Goal: Transaction & Acquisition: Download file/media

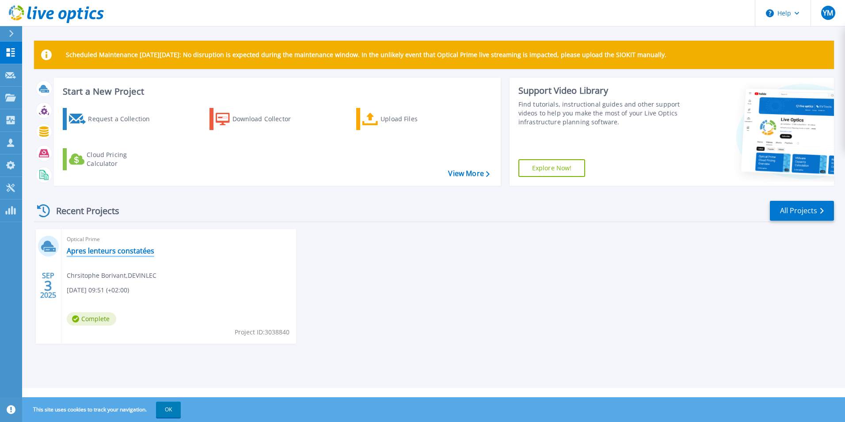
click at [119, 247] on link "Apres lenteurs constatées" at bounding box center [111, 250] width 88 height 9
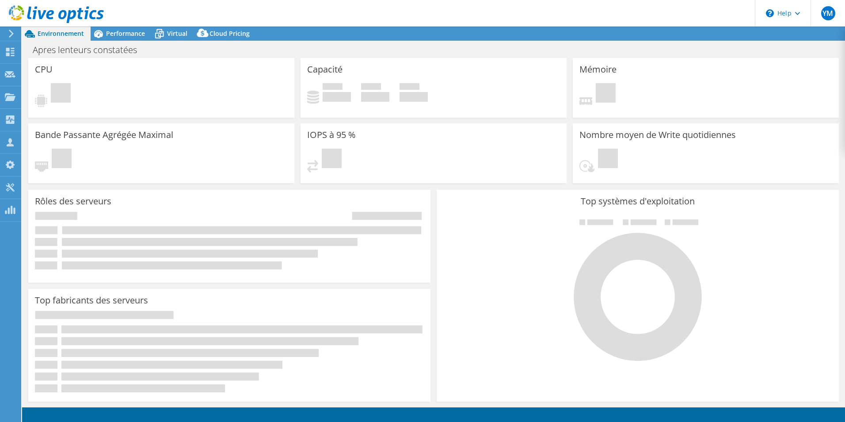
select select "USD"
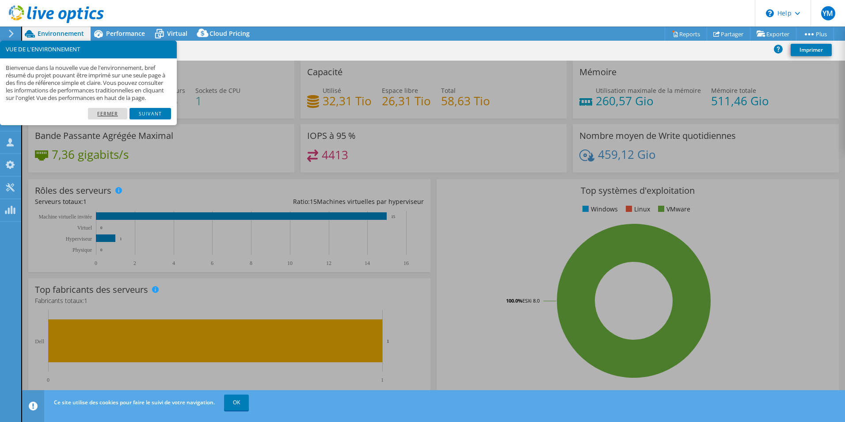
click at [118, 119] on link "Fermer" at bounding box center [107, 113] width 39 height 11
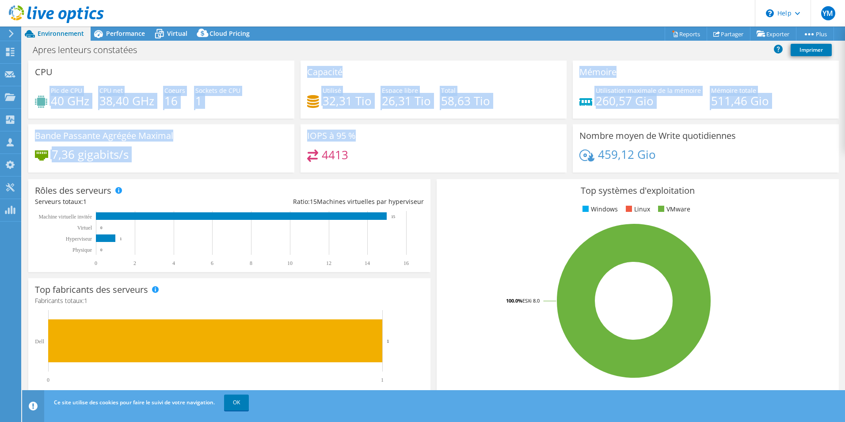
drag, startPoint x: 82, startPoint y: 77, endPoint x: 449, endPoint y: 126, distance: 370.3
click at [449, 126] on div "CPU Pic de CPU 40 GHz CPU net 38,40 GHz Coeurs 16 Sockets de CPU 1 Capacité Uti…" at bounding box center [433, 120] width 817 height 118
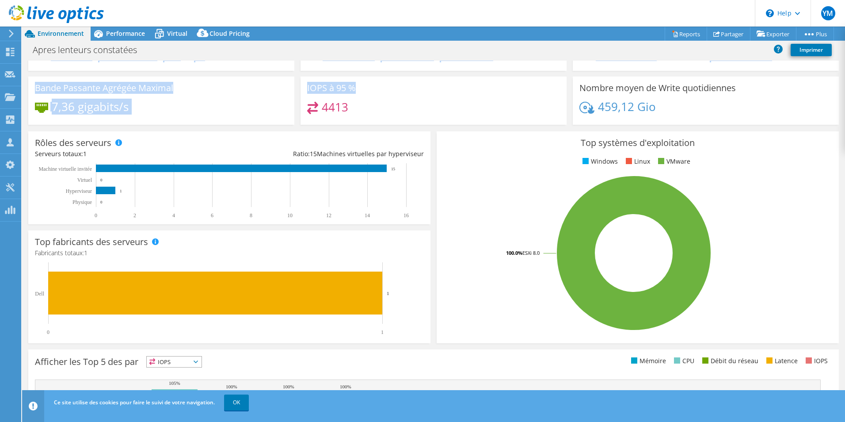
scroll to position [88, 0]
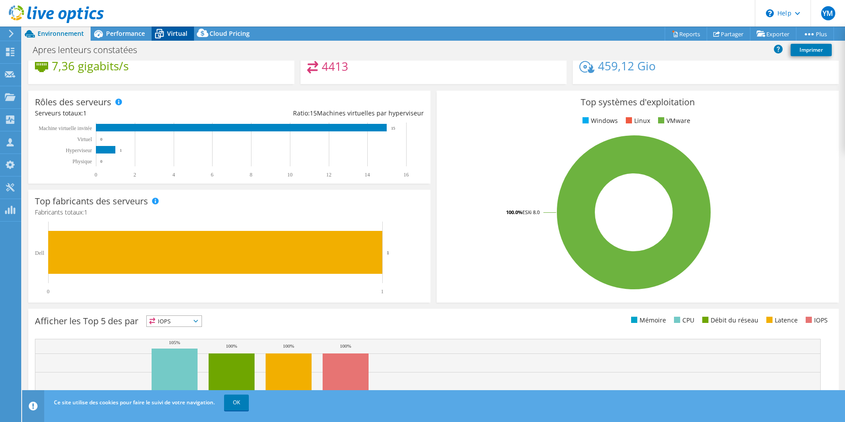
click at [171, 28] on div "Virtual" at bounding box center [173, 34] width 42 height 14
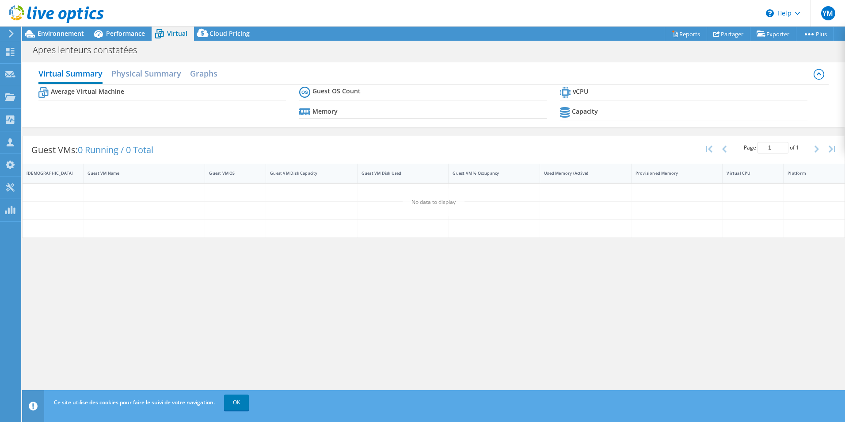
scroll to position [0, 0]
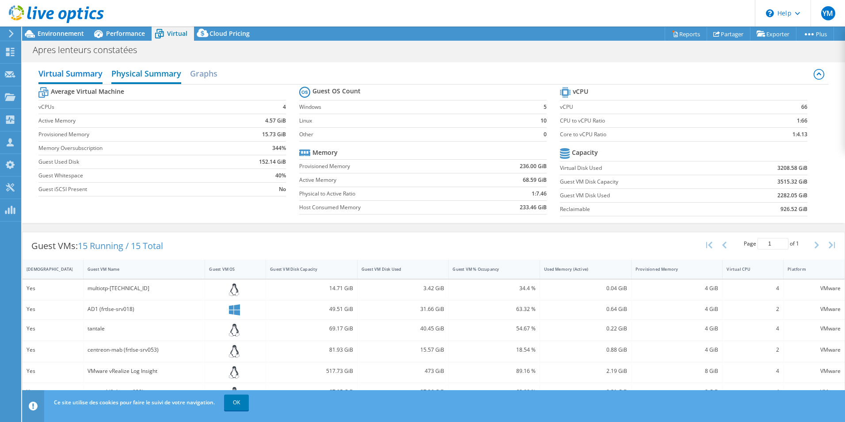
click at [143, 76] on h2 "Physical Summary" at bounding box center [146, 74] width 70 height 19
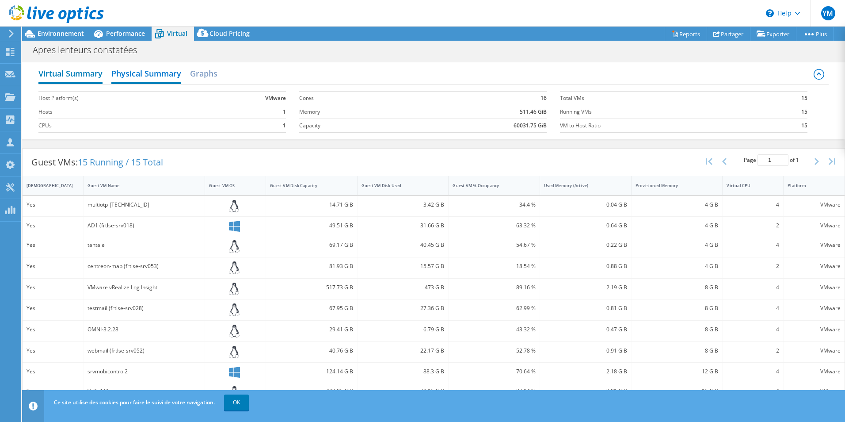
click at [58, 72] on h2 "Virtual Summary" at bounding box center [70, 74] width 64 height 19
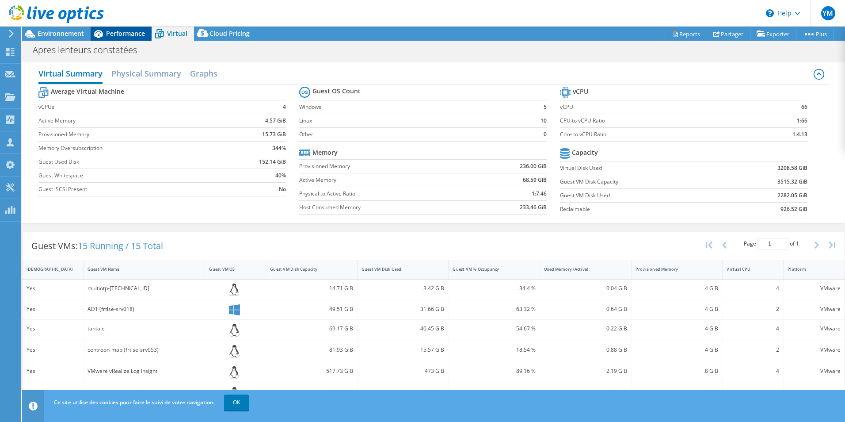
click at [129, 35] on span "Performance" at bounding box center [125, 33] width 39 height 8
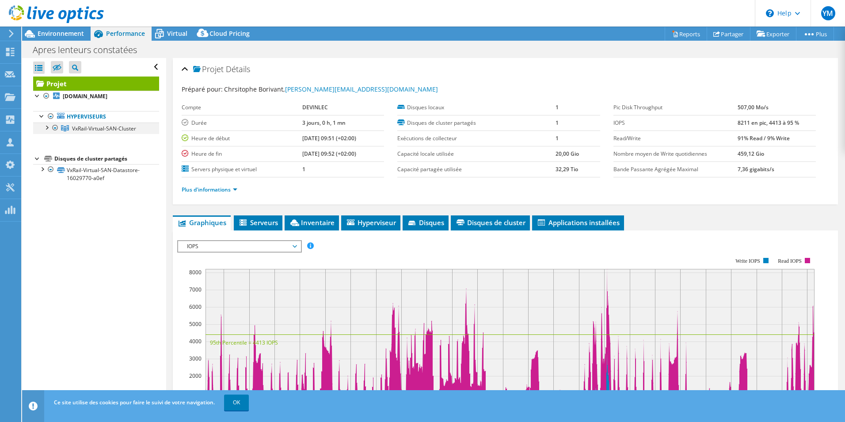
click at [47, 131] on div at bounding box center [46, 126] width 9 height 9
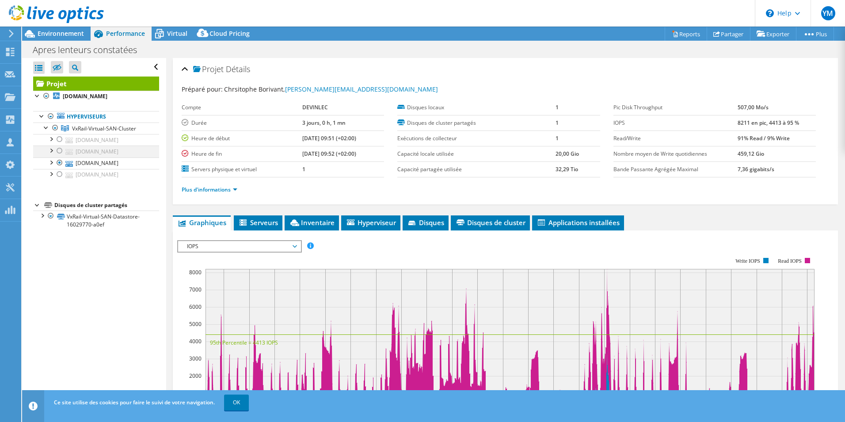
click at [60, 156] on div at bounding box center [59, 150] width 9 height 11
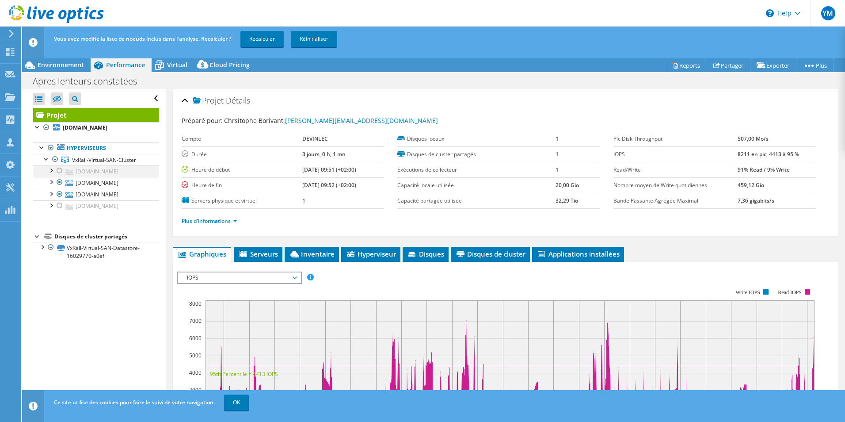
click at [60, 176] on div at bounding box center [59, 170] width 9 height 11
click at [61, 211] on div at bounding box center [59, 205] width 9 height 11
click at [413, 229] on div "Plus d'informations" at bounding box center [506, 221] width 648 height 25
click at [96, 262] on div "Projet srv-vxrail02.devinlecleclerc.com Hyperviseurs VxRail-Virtual-SAN-Cluster" at bounding box center [96, 185] width 126 height 154
click at [39, 251] on div at bounding box center [42, 246] width 9 height 9
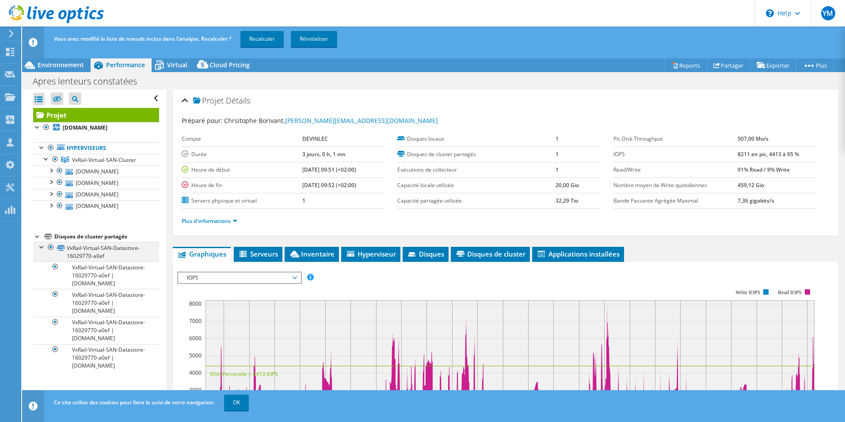
click at [42, 251] on div at bounding box center [42, 246] width 9 height 9
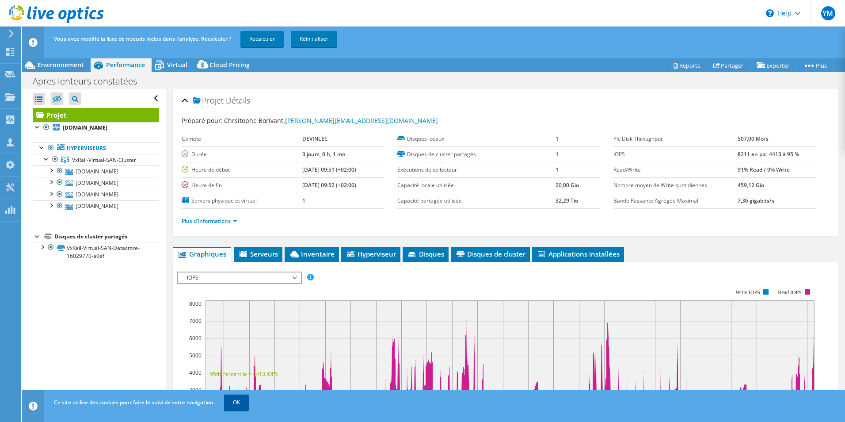
click at [245, 403] on link "OK" at bounding box center [236, 402] width 25 height 16
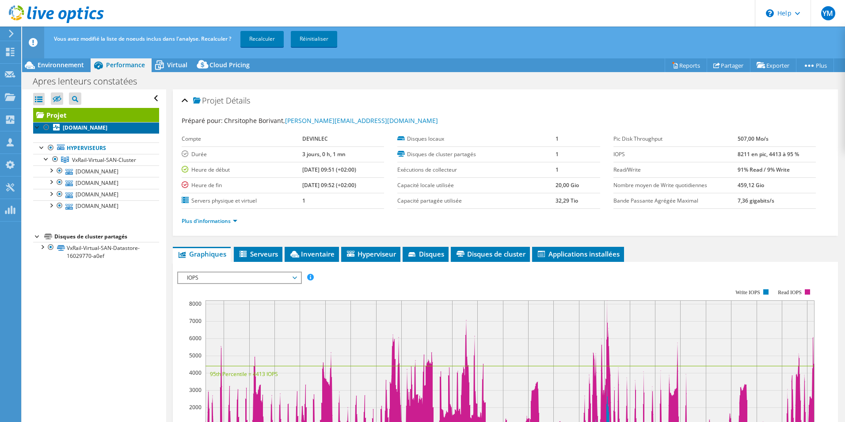
click at [105, 131] on b "srv-vxrail02.devinlecleclerc.com" at bounding box center [85, 128] width 45 height 8
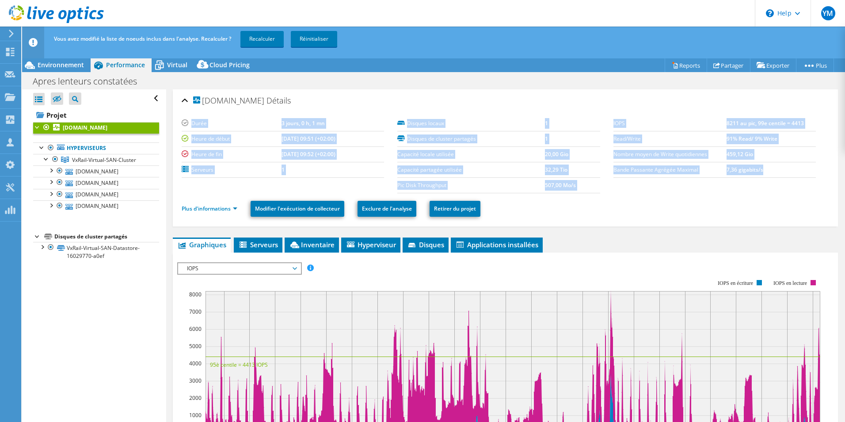
drag, startPoint x: 398, startPoint y: 122, endPoint x: 666, endPoint y: 185, distance: 275.8
click at [666, 185] on section "Durée 3 jours, 0 h, 1 mn Heure de début 09/03/2025, 09:51 (+02:00) Heure de fin…" at bounding box center [506, 154] width 648 height 77
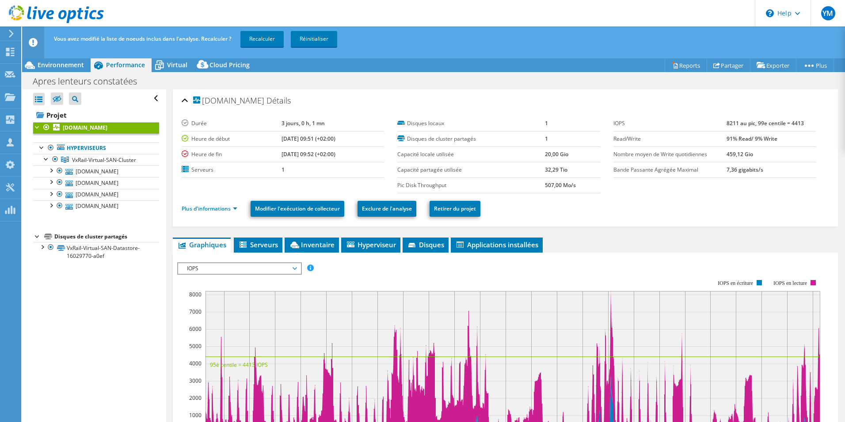
drag, startPoint x: 666, startPoint y: 185, endPoint x: 636, endPoint y: 199, distance: 33.3
click at [636, 199] on ul "Plus d'informations Modifier l'exécution de collecteur Exclure de l'analyse Ret…" at bounding box center [506, 208] width 648 height 18
click at [82, 64] on span "Environnement" at bounding box center [61, 65] width 46 height 8
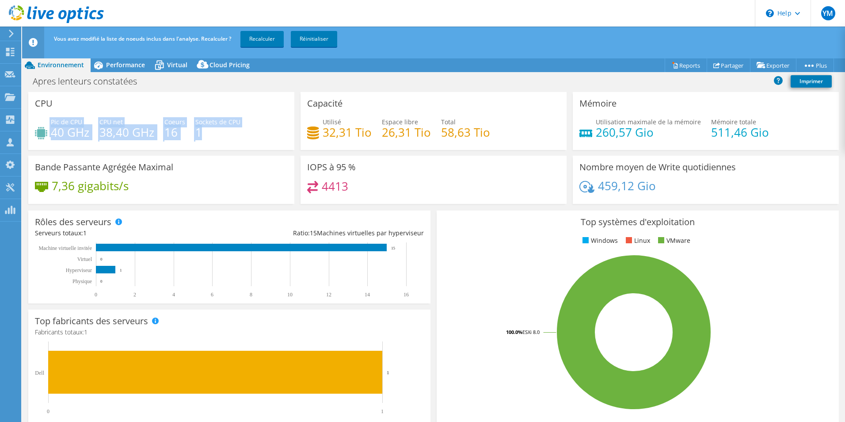
drag, startPoint x: 213, startPoint y: 132, endPoint x: 87, endPoint y: 112, distance: 127.7
click at [87, 112] on div "CPU Pic de CPU 40 GHz CPU net 38,40 GHz Coeurs 16 Sockets de CPU 1" at bounding box center [161, 121] width 266 height 58
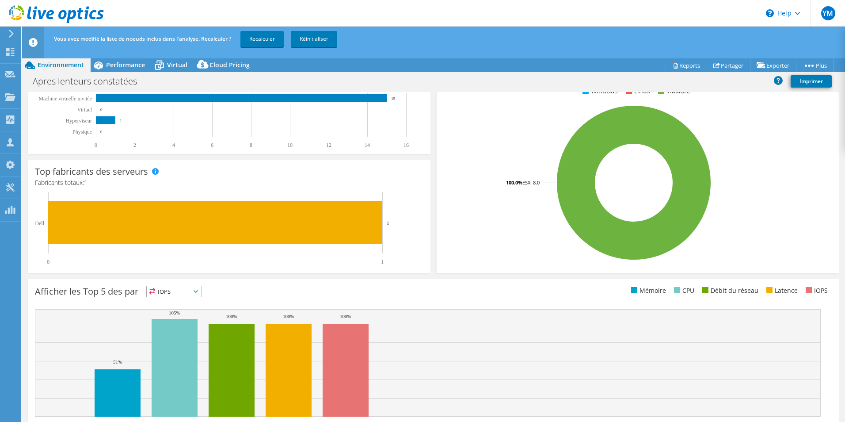
scroll to position [168, 0]
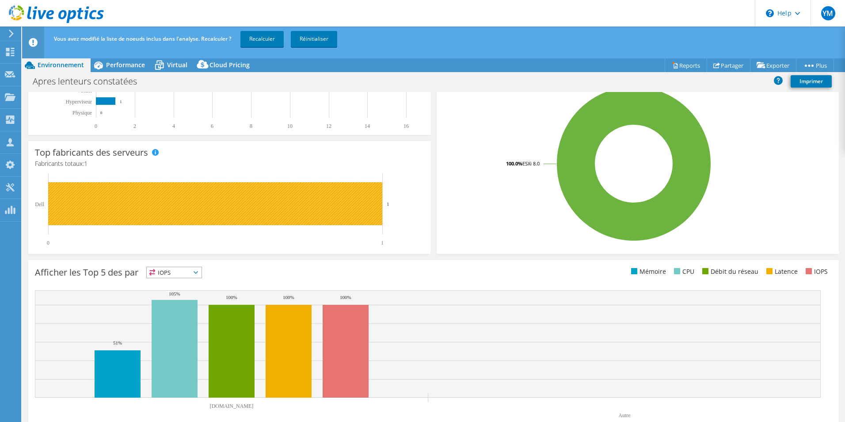
click at [321, 213] on rect at bounding box center [215, 203] width 334 height 43
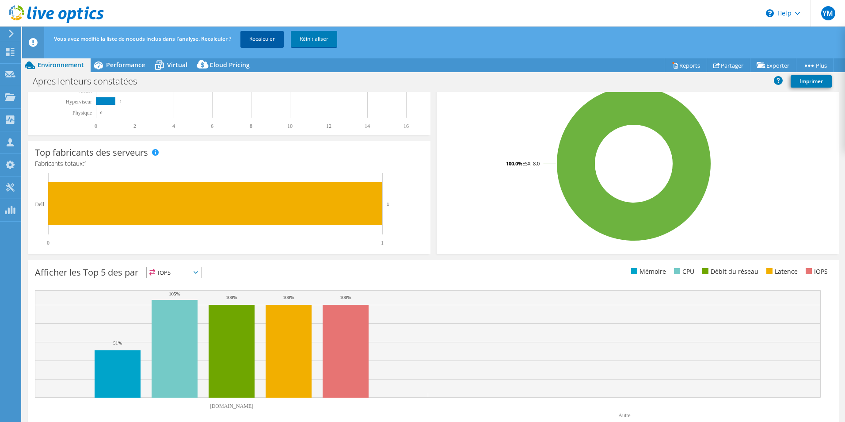
click at [268, 41] on link "Recalculer" at bounding box center [262, 39] width 43 height 16
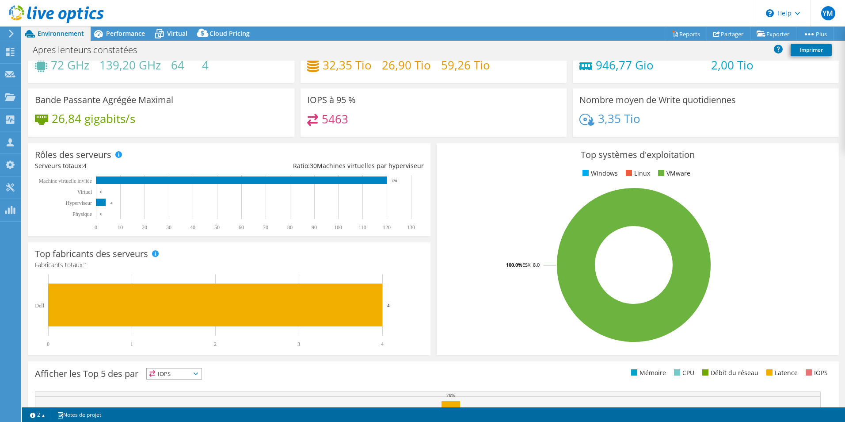
scroll to position [0, 0]
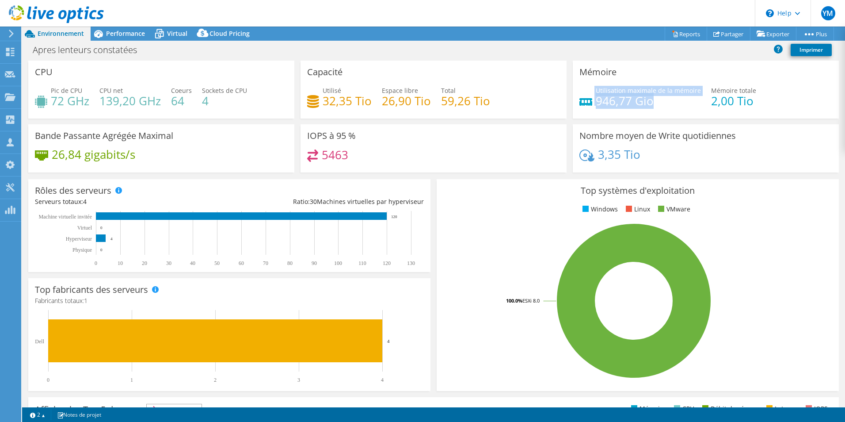
drag, startPoint x: 654, startPoint y: 102, endPoint x: 579, endPoint y: 82, distance: 77.3
click at [579, 82] on div "Mémoire Utilisation maximale de la mémoire 946,77 Gio Mémoire totale 2,00 Tio" at bounding box center [706, 90] width 266 height 58
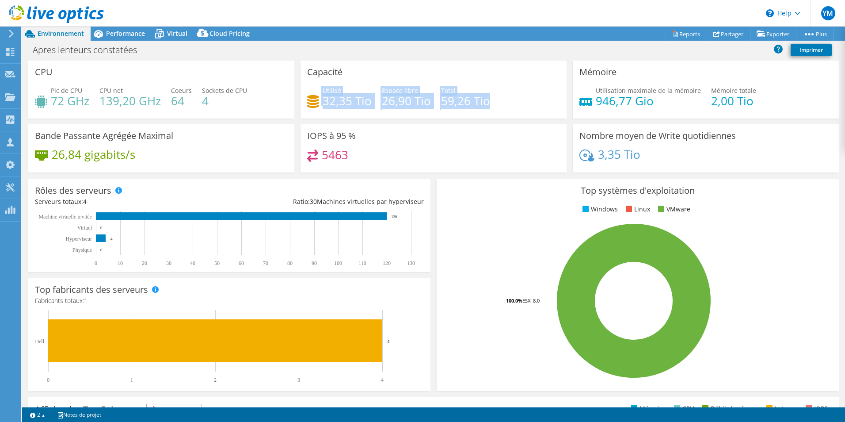
drag, startPoint x: 317, startPoint y: 80, endPoint x: 502, endPoint y: 110, distance: 187.3
click at [502, 110] on div "Capacité Utilisé 32,35 Tio Espace libre 26,90 Tio Total 59,26 Tio" at bounding box center [434, 90] width 266 height 58
click at [502, 110] on div "Utilisé 32,35 Tio Espace libre 26,90 Tio Total 59,26 Tio" at bounding box center [433, 100] width 253 height 29
drag, startPoint x: 502, startPoint y: 106, endPoint x: 309, endPoint y: 63, distance: 197.9
click at [309, 63] on div "Capacité Utilisé 32,35 Tio Espace libre 26,90 Tio Total 59,26 Tio" at bounding box center [434, 90] width 266 height 58
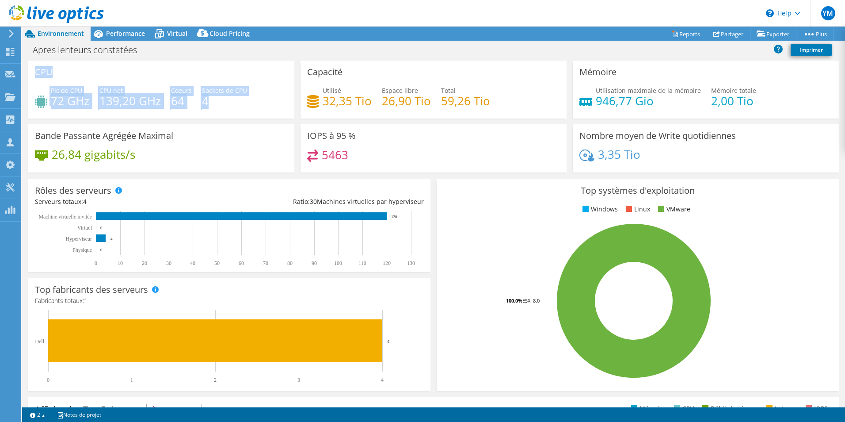
drag, startPoint x: 36, startPoint y: 67, endPoint x: 233, endPoint y: 109, distance: 201.7
click at [233, 109] on div "CPU Pic de CPU 72 GHz CPU net 139,20 GHz Coeurs 64 Sockets de CPU 4" at bounding box center [161, 90] width 266 height 58
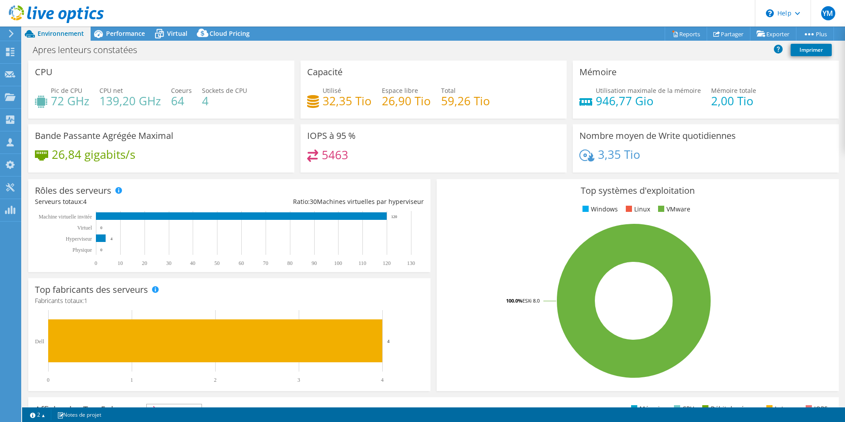
click at [235, 108] on div "Pic de CPU 72 GHz CPU net 139,20 GHz Coeurs 64 Sockets de CPU 4" at bounding box center [161, 100] width 253 height 29
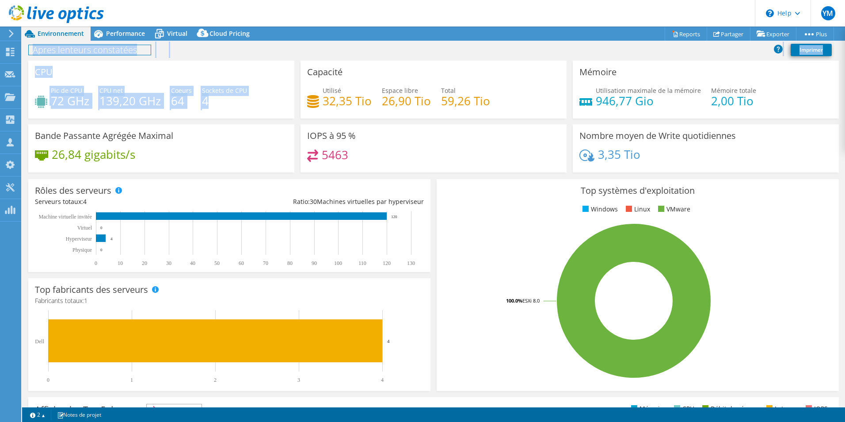
drag, startPoint x: 238, startPoint y: 106, endPoint x: 31, endPoint y: 60, distance: 211.6
click at [31, 60] on div "Actions de projet Actions de projet Reports Partager Exporter vSAN ReadyNode Si…" at bounding box center [433, 224] width 823 height 395
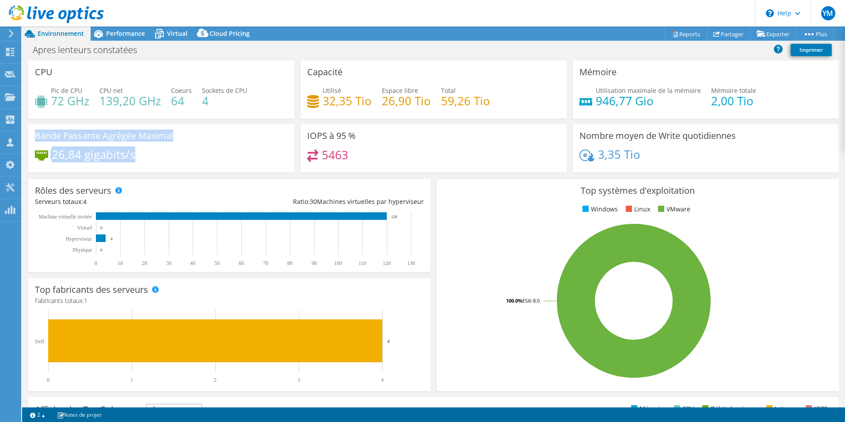
drag, startPoint x: 29, startPoint y: 131, endPoint x: 175, endPoint y: 160, distance: 148.4
click at [175, 160] on div "Bande Passante Agrégée Maximal 26,84 gigabits/s" at bounding box center [161, 148] width 266 height 48
click at [683, 30] on link "Reports" at bounding box center [686, 34] width 42 height 14
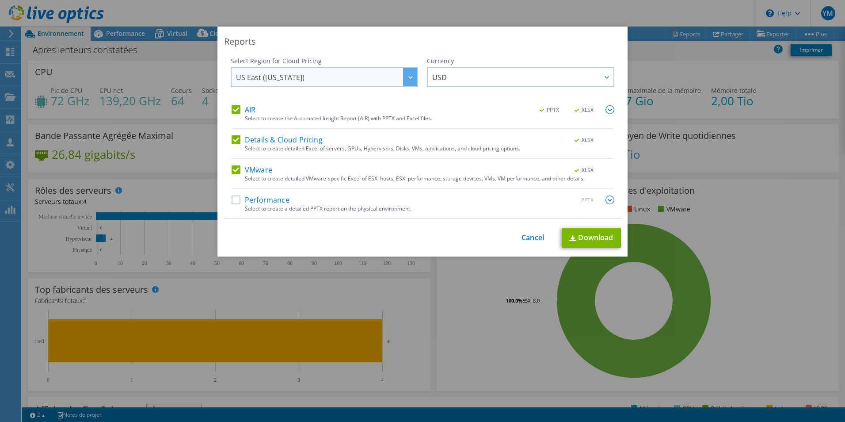
click at [336, 77] on span "US East (Virginia)" at bounding box center [326, 77] width 181 height 18
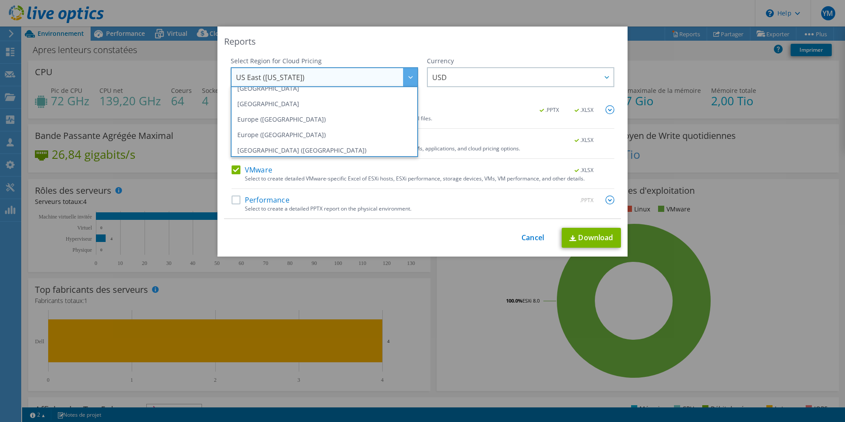
scroll to position [119, 0]
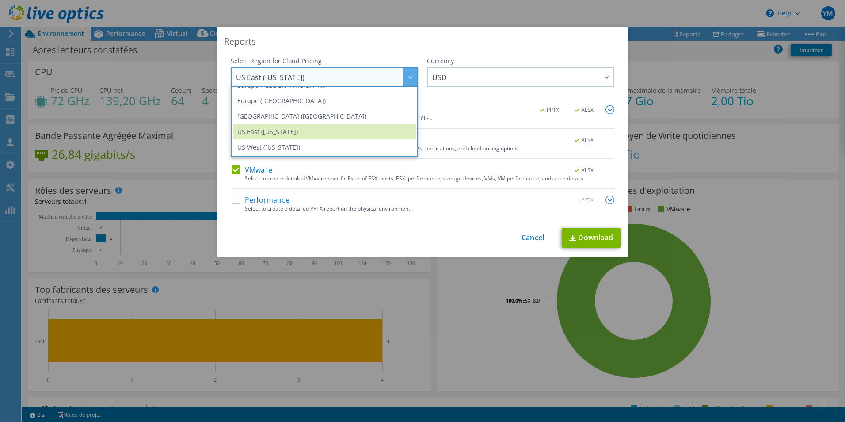
drag, startPoint x: 480, startPoint y: 114, endPoint x: 496, endPoint y: 96, distance: 23.8
click at [496, 96] on div "Select Region for Cloud Pricing Asia Pacific (Hong Kong) Asia Pacific (Mumbai) …" at bounding box center [422, 138] width 397 height 162
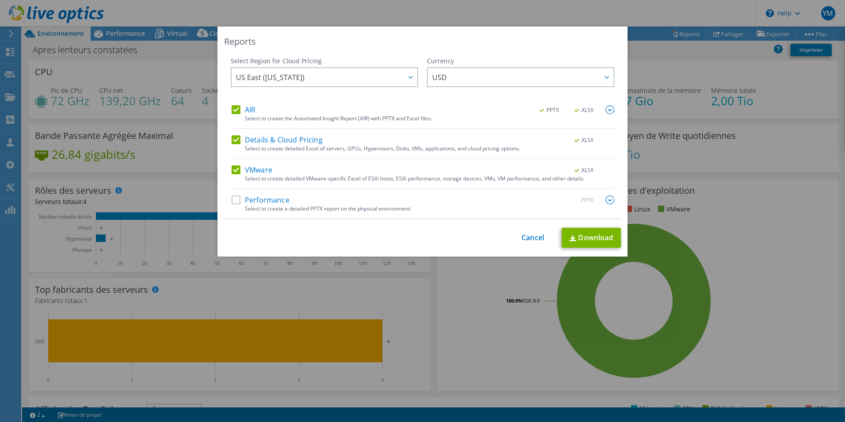
click at [232, 198] on label "Performance" at bounding box center [261, 199] width 58 height 9
click at [0, 0] on input "Performance" at bounding box center [0, 0] width 0 height 0
click at [233, 138] on label "Details & Cloud Pricing" at bounding box center [277, 139] width 91 height 9
click at [0, 0] on input "Details & Cloud Pricing" at bounding box center [0, 0] width 0 height 0
click at [394, 74] on span "US East (Virginia)" at bounding box center [326, 77] width 181 height 18
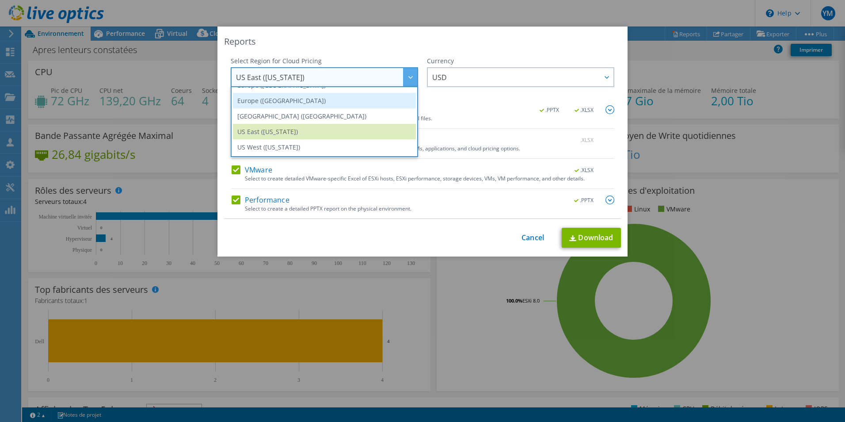
scroll to position [75, 0]
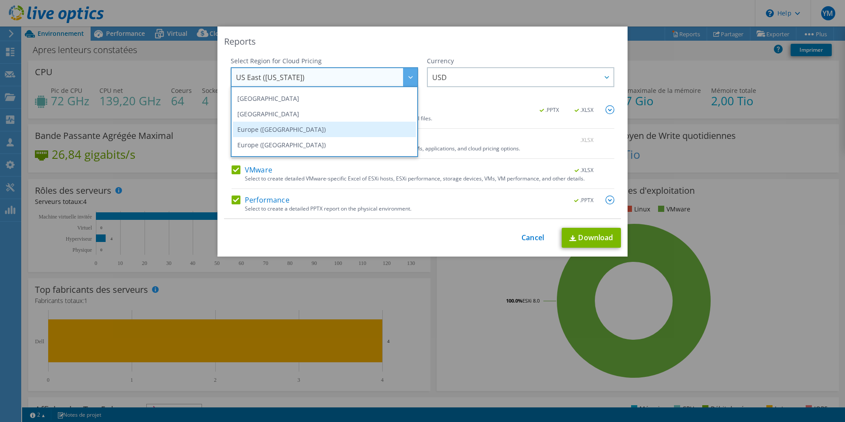
click at [306, 126] on li "Europe (Frankfurt)" at bounding box center [324, 129] width 183 height 15
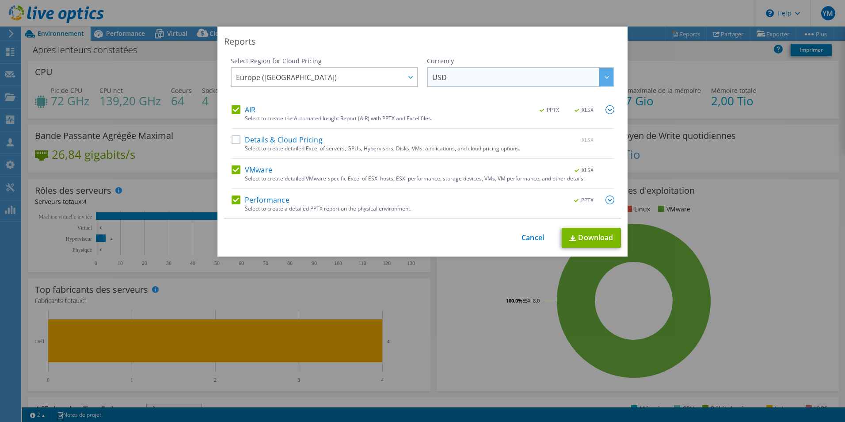
click at [482, 78] on span "USD" at bounding box center [522, 77] width 181 height 18
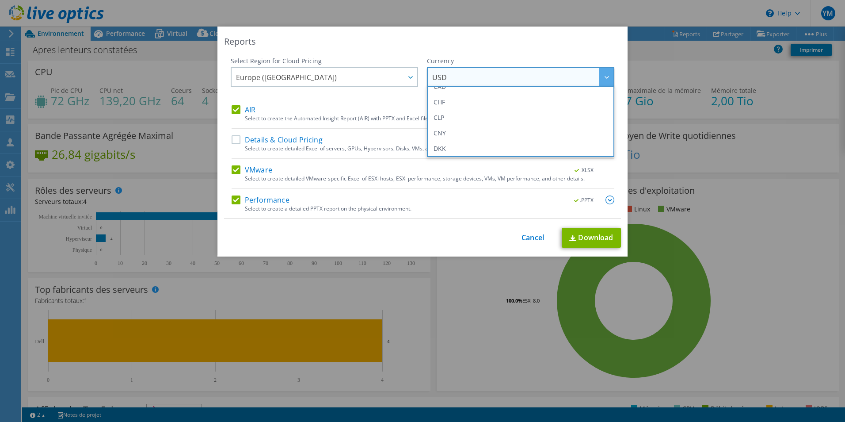
scroll to position [88, 0]
click at [464, 130] on li "EUR" at bounding box center [520, 131] width 183 height 15
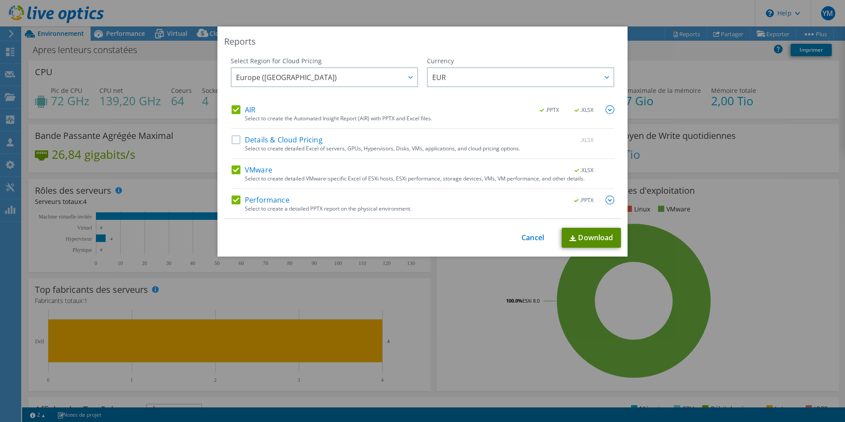
click at [585, 237] on link "Download" at bounding box center [591, 238] width 59 height 20
click at [528, 236] on link "Cancel" at bounding box center [533, 237] width 23 height 8
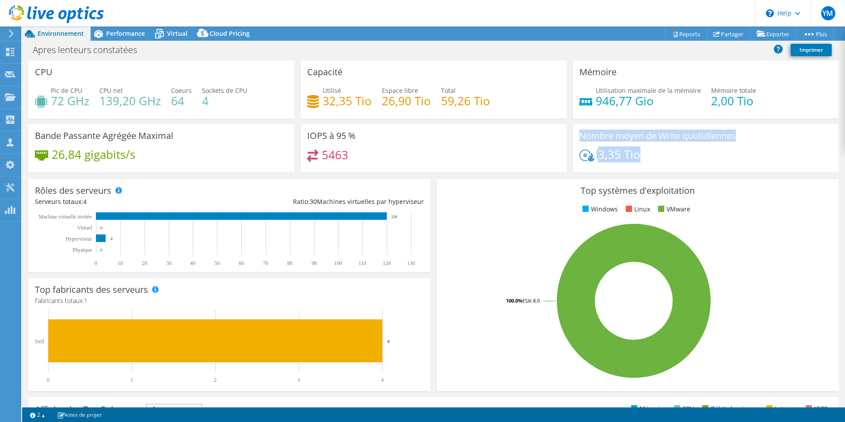
drag, startPoint x: 644, startPoint y: 157, endPoint x: 574, endPoint y: 132, distance: 75.1
click at [574, 132] on div "Nombre moyen de Write quotidiennes 3,35 Tio" at bounding box center [706, 148] width 266 height 48
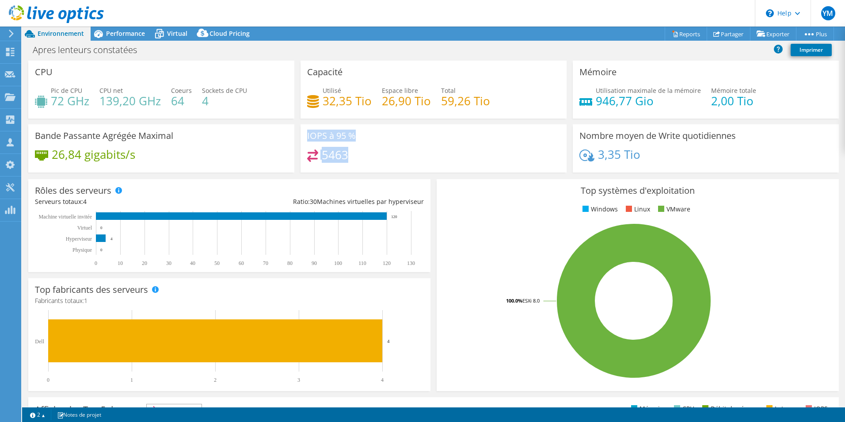
drag, startPoint x: 350, startPoint y: 158, endPoint x: 299, endPoint y: 130, distance: 58.2
click at [301, 130] on div "IOPS à 95 % 5463" at bounding box center [434, 148] width 266 height 48
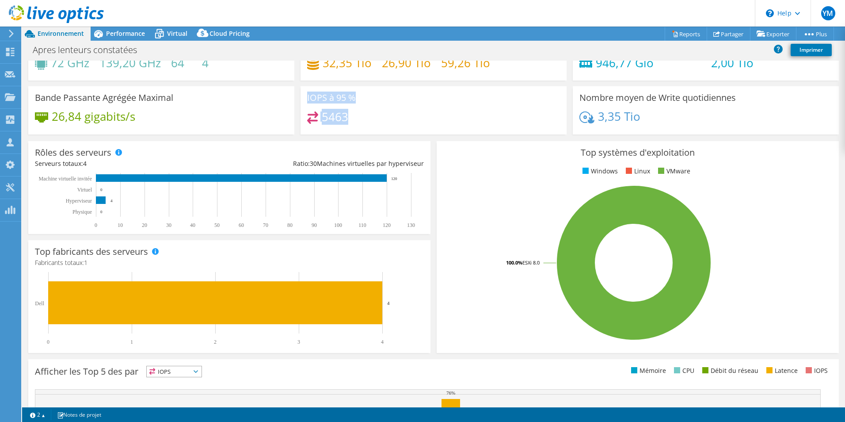
scroll to position [0, 0]
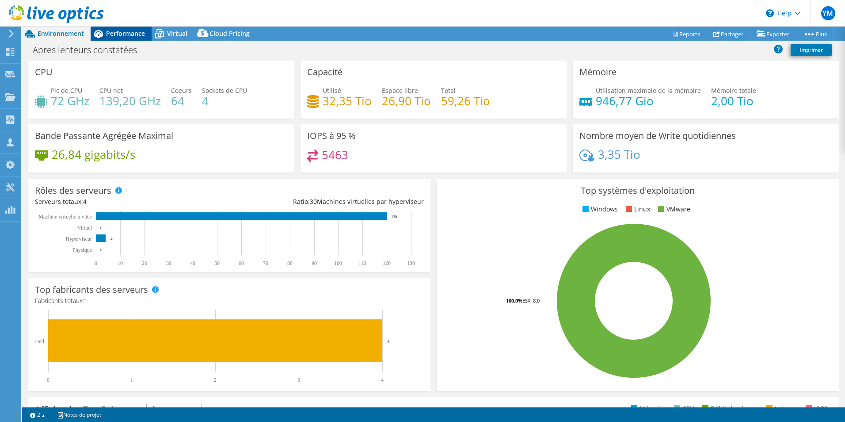
click at [134, 35] on span "Performance" at bounding box center [125, 33] width 39 height 8
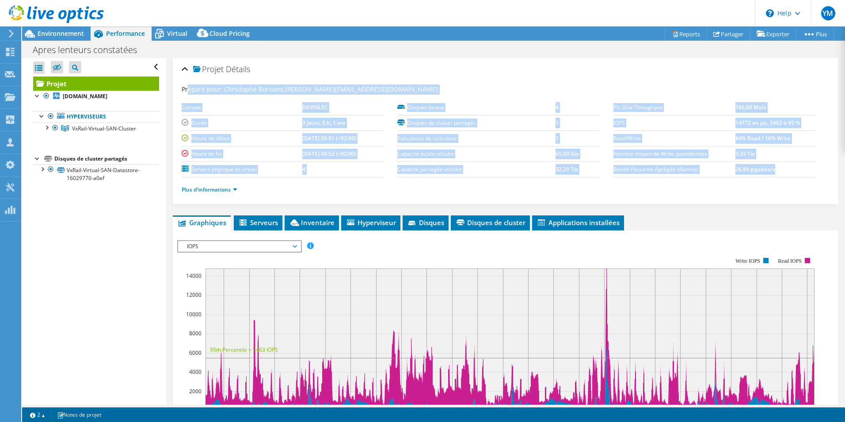
drag, startPoint x: 781, startPoint y: 173, endPoint x: 188, endPoint y: 92, distance: 598.1
click at [188, 92] on section "Préparé pour: Chrsitophe Borivant, christophe.borivant@devinlec.leclerc Compte …" at bounding box center [506, 143] width 648 height 118
click at [207, 192] on link "Plus d'informations" at bounding box center [210, 190] width 56 height 8
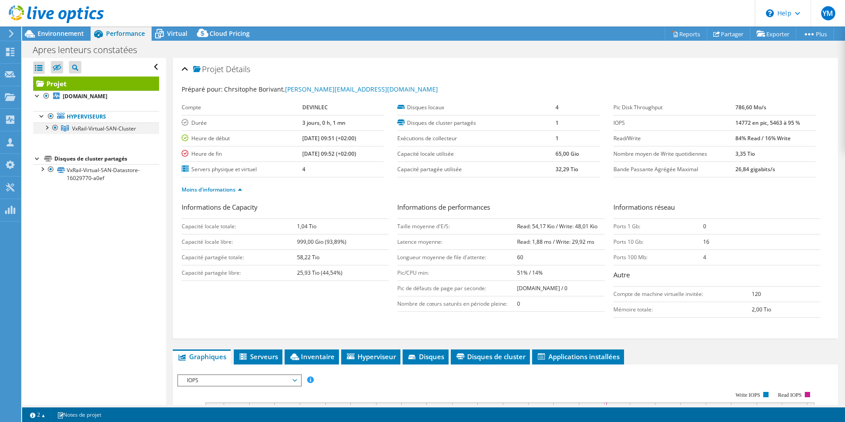
click at [46, 131] on div at bounding box center [46, 126] width 9 height 9
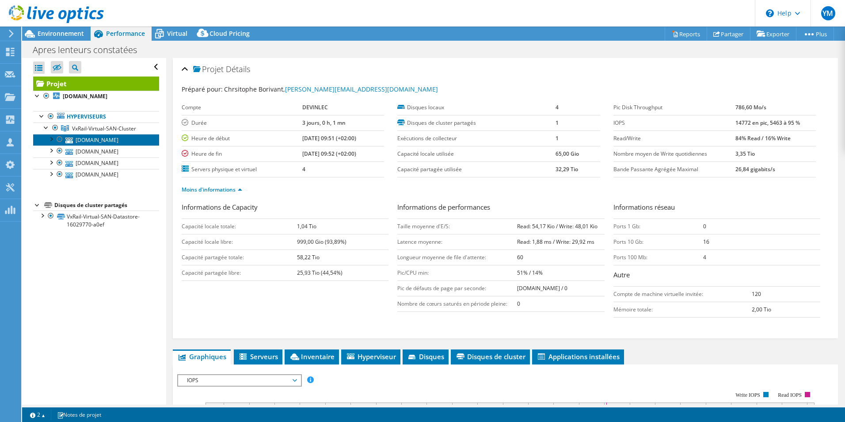
click at [99, 145] on link "srv-vxrail02.devinlecleclerc.com" at bounding box center [96, 139] width 126 height 11
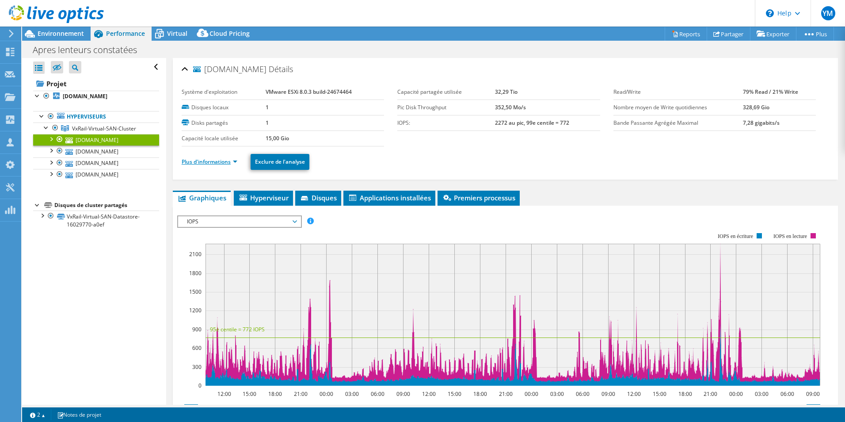
click at [230, 161] on link "Plus d'informations" at bounding box center [210, 162] width 56 height 8
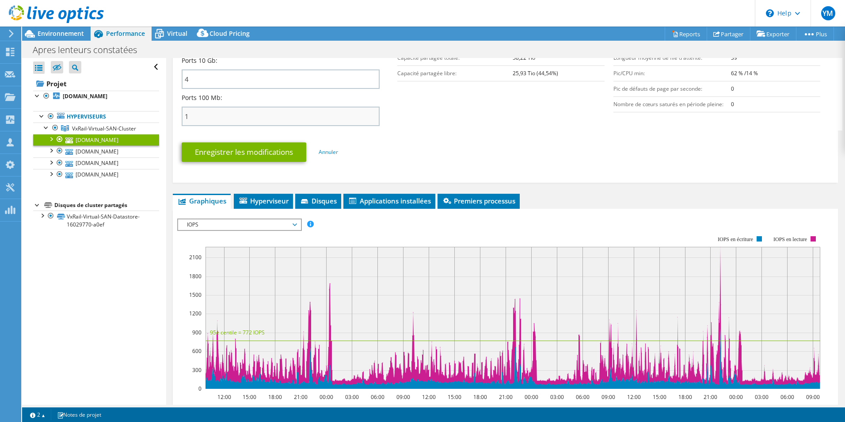
scroll to position [442, 0]
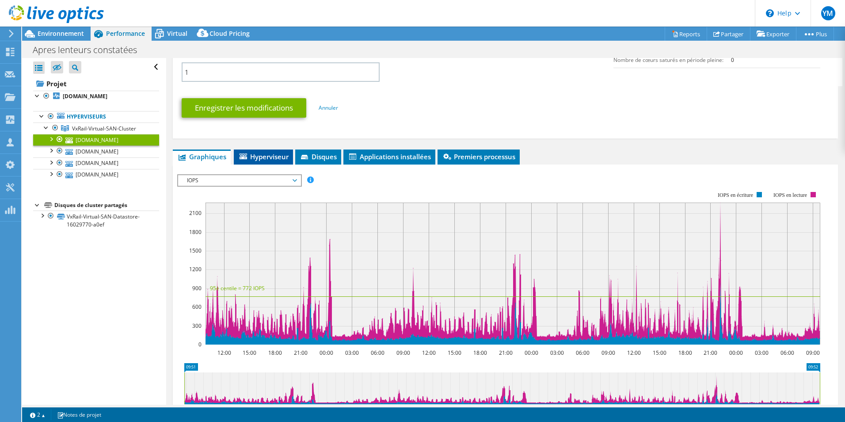
click at [279, 157] on span "Hyperviseur" at bounding box center [263, 156] width 50 height 9
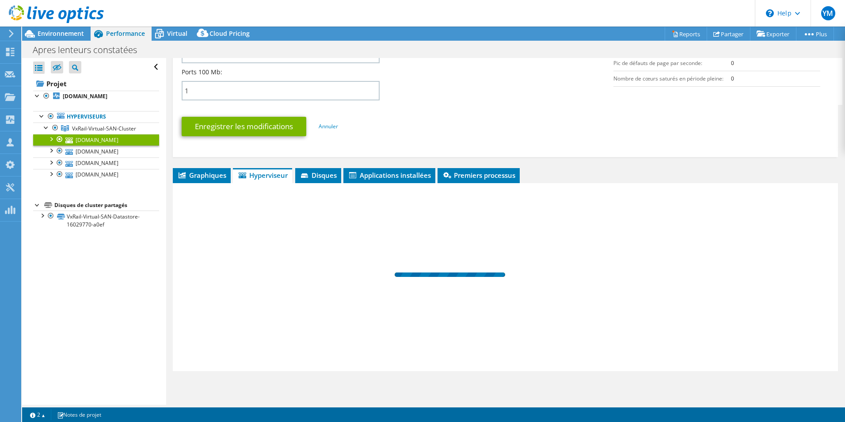
scroll to position [424, 0]
